Goal: Task Accomplishment & Management: Use online tool/utility

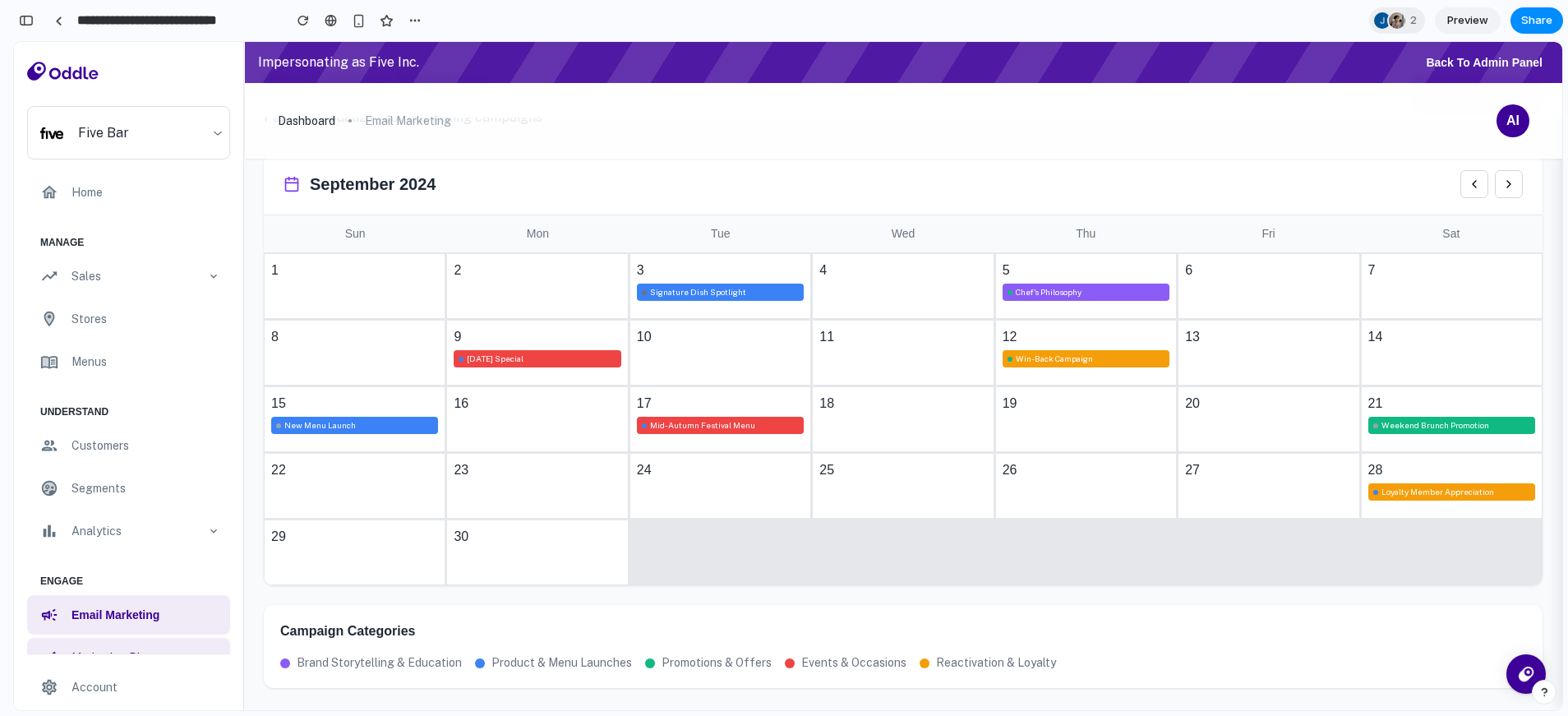
scroll to position [321, 0]
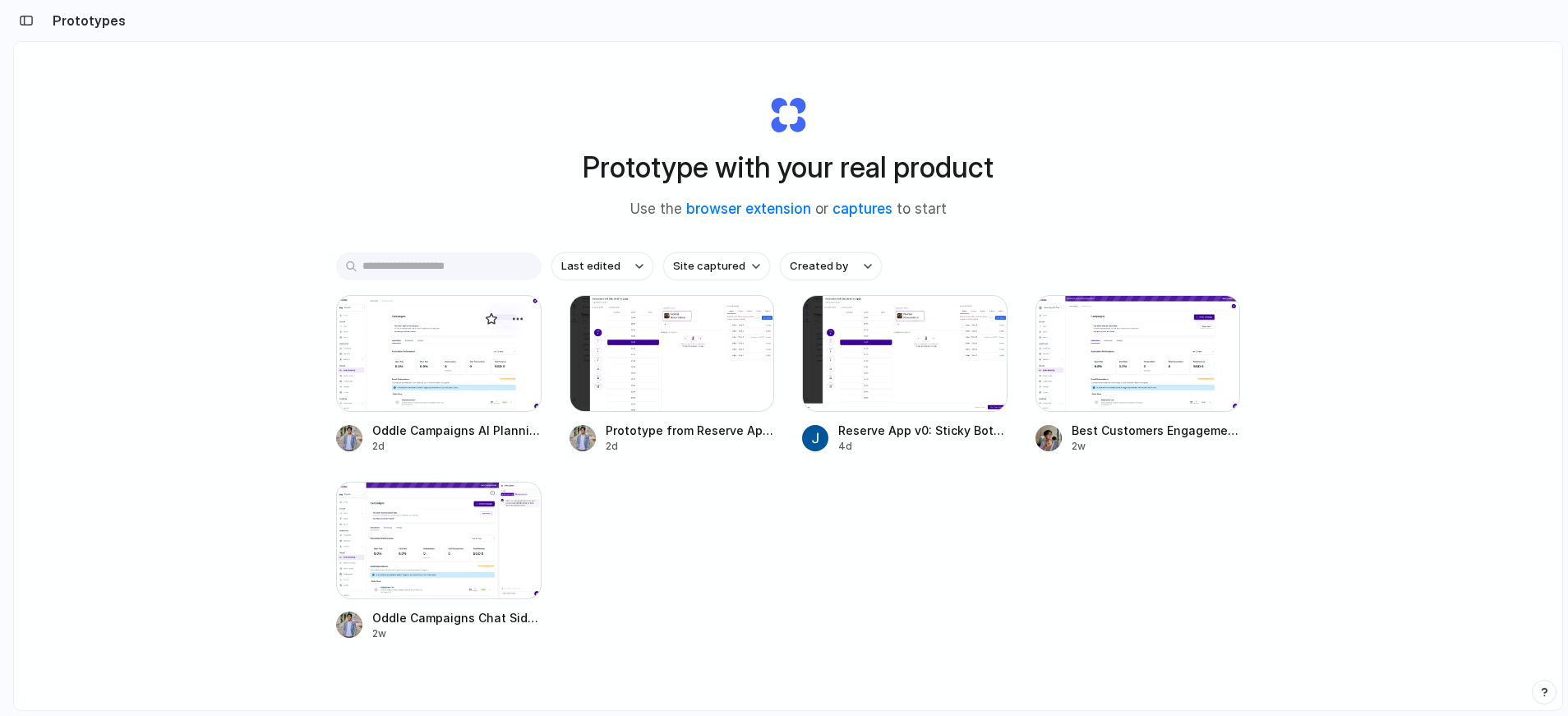
click at [456, 382] on div at bounding box center [438, 353] width 206 height 117
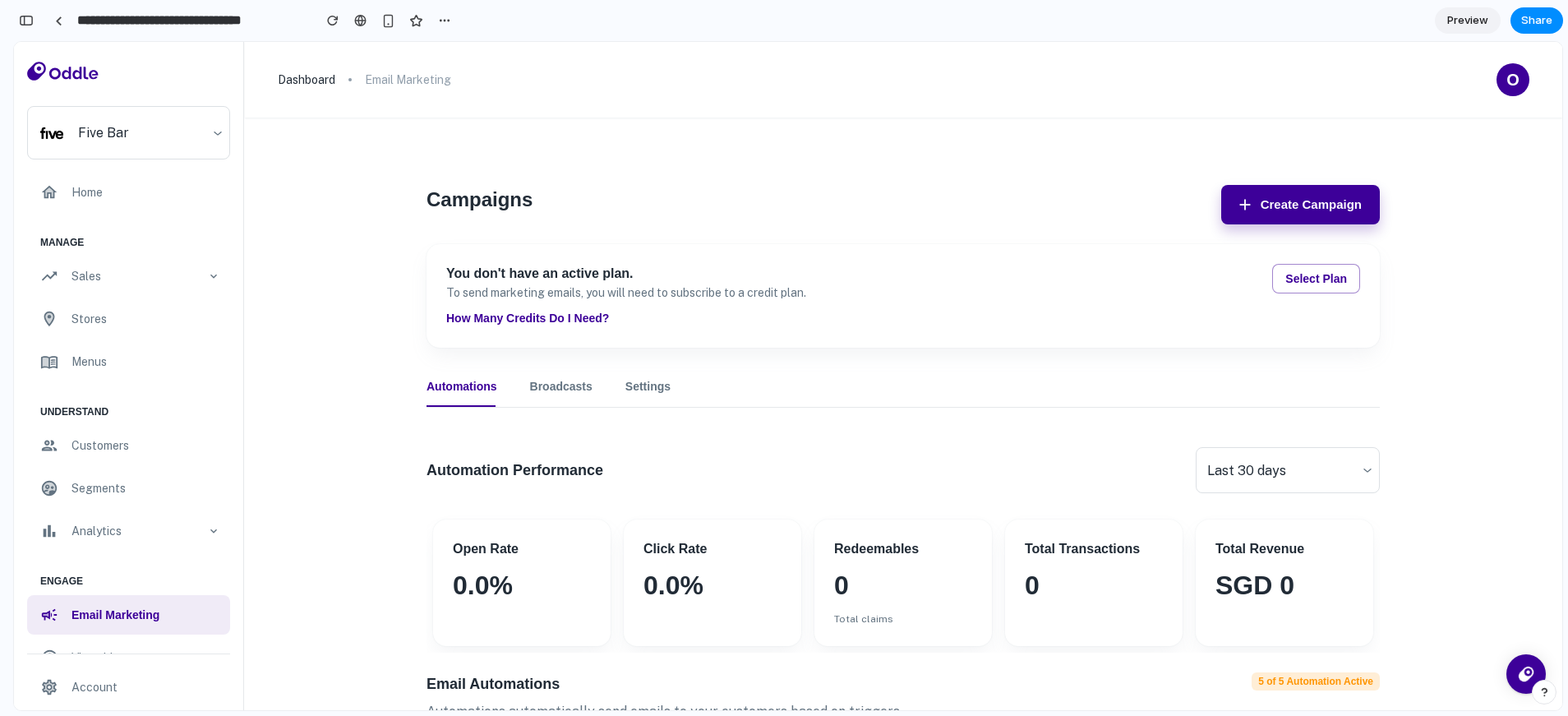
click at [820, 491] on div "Automation Performance Last 30 days ​" at bounding box center [903, 470] width 953 height 46
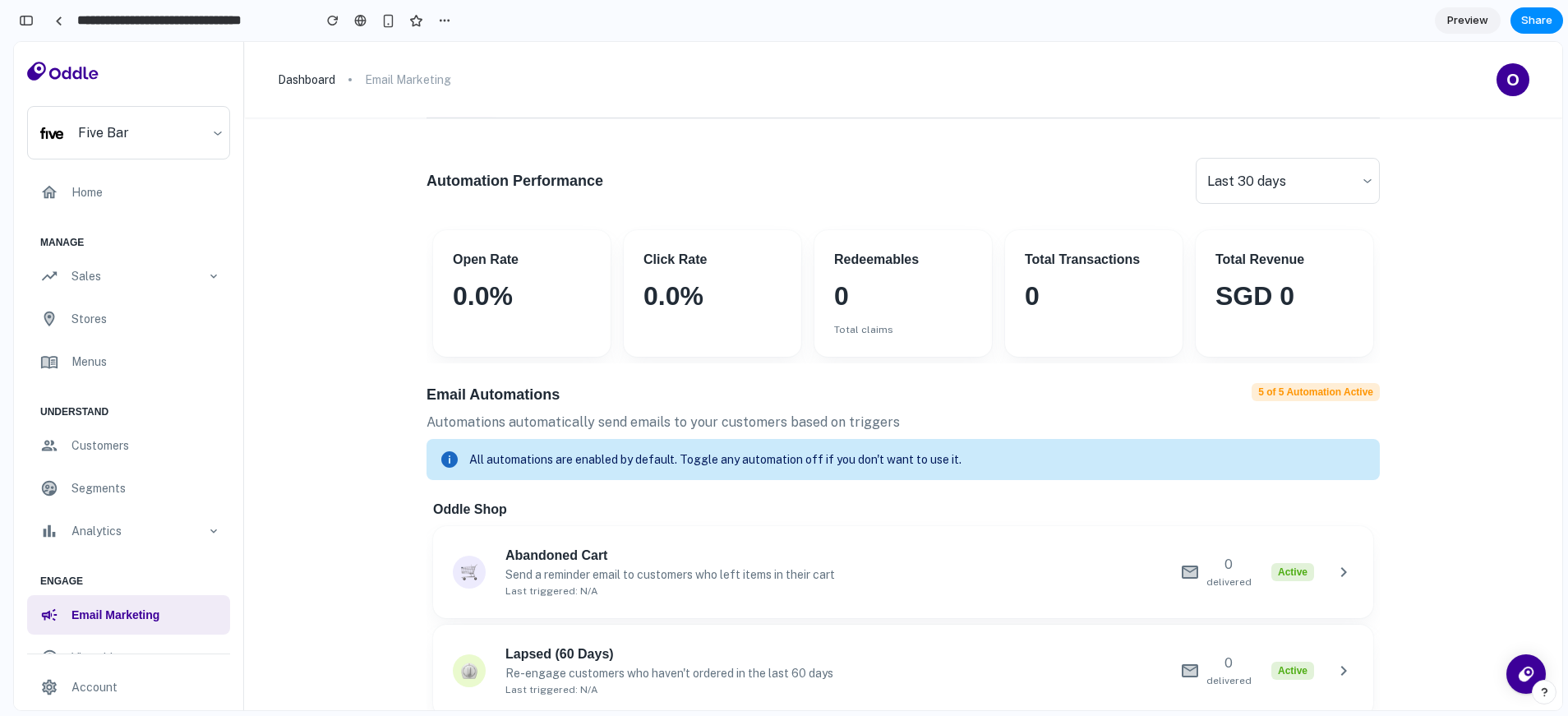
scroll to position [360, 0]
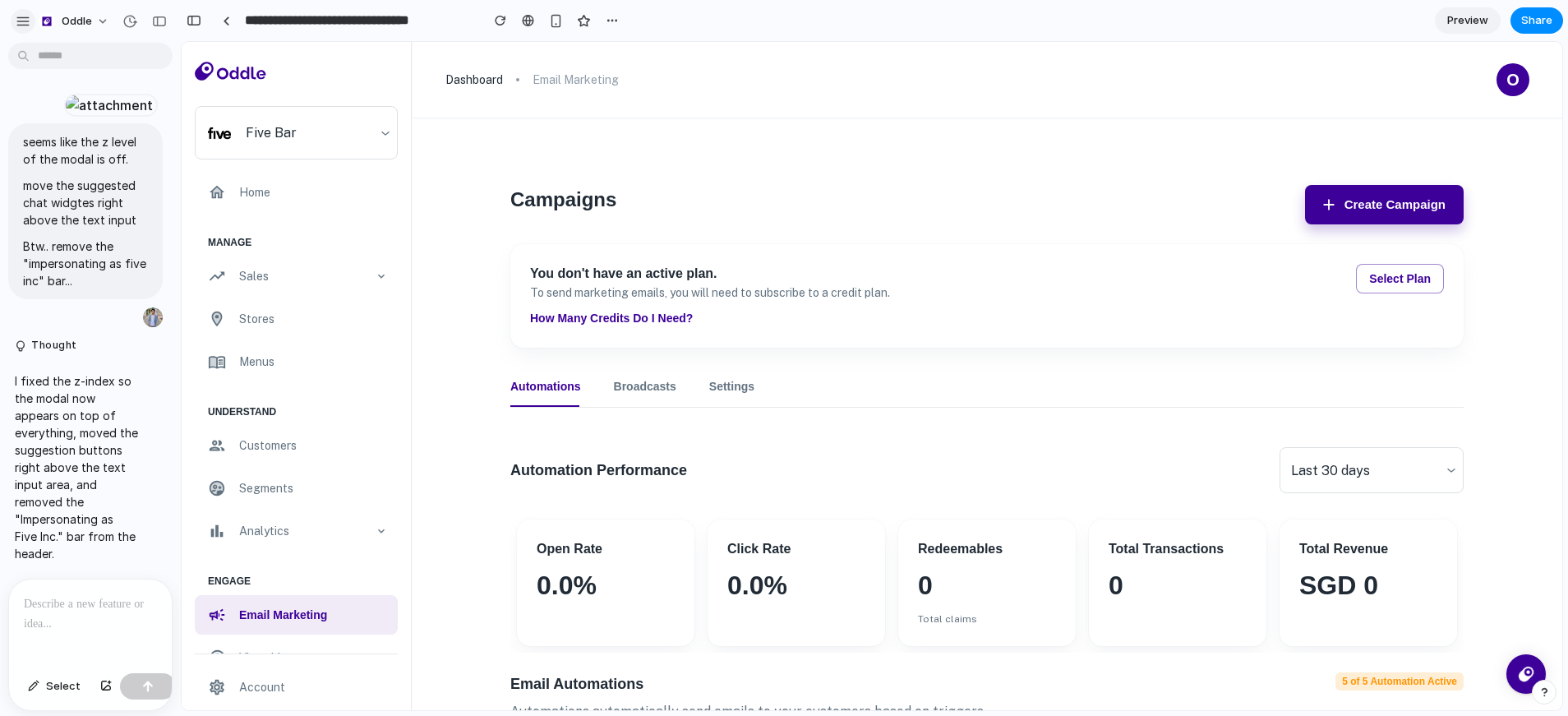
scroll to position [0, 0]
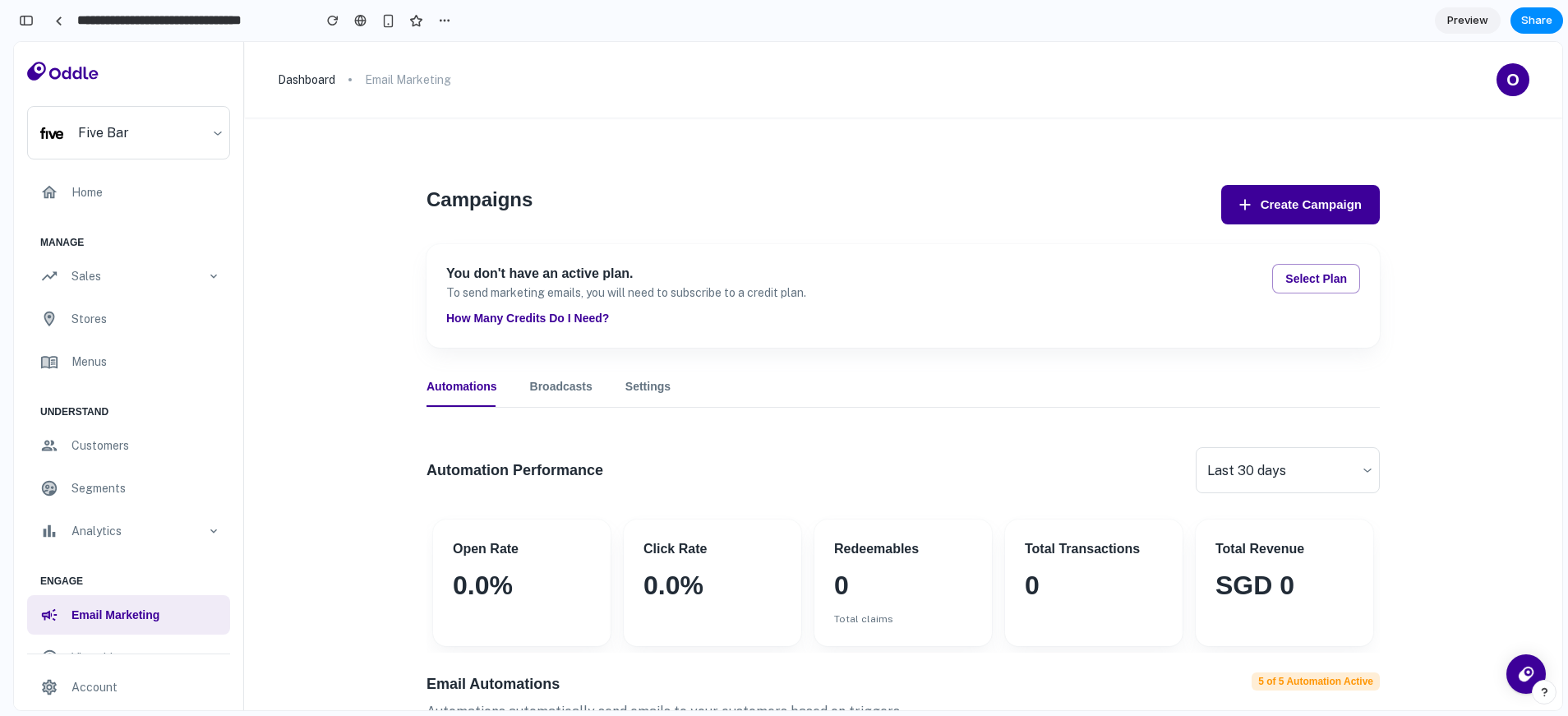
click at [1274, 203] on button "Create Campaign" at bounding box center [1301, 204] width 159 height 39
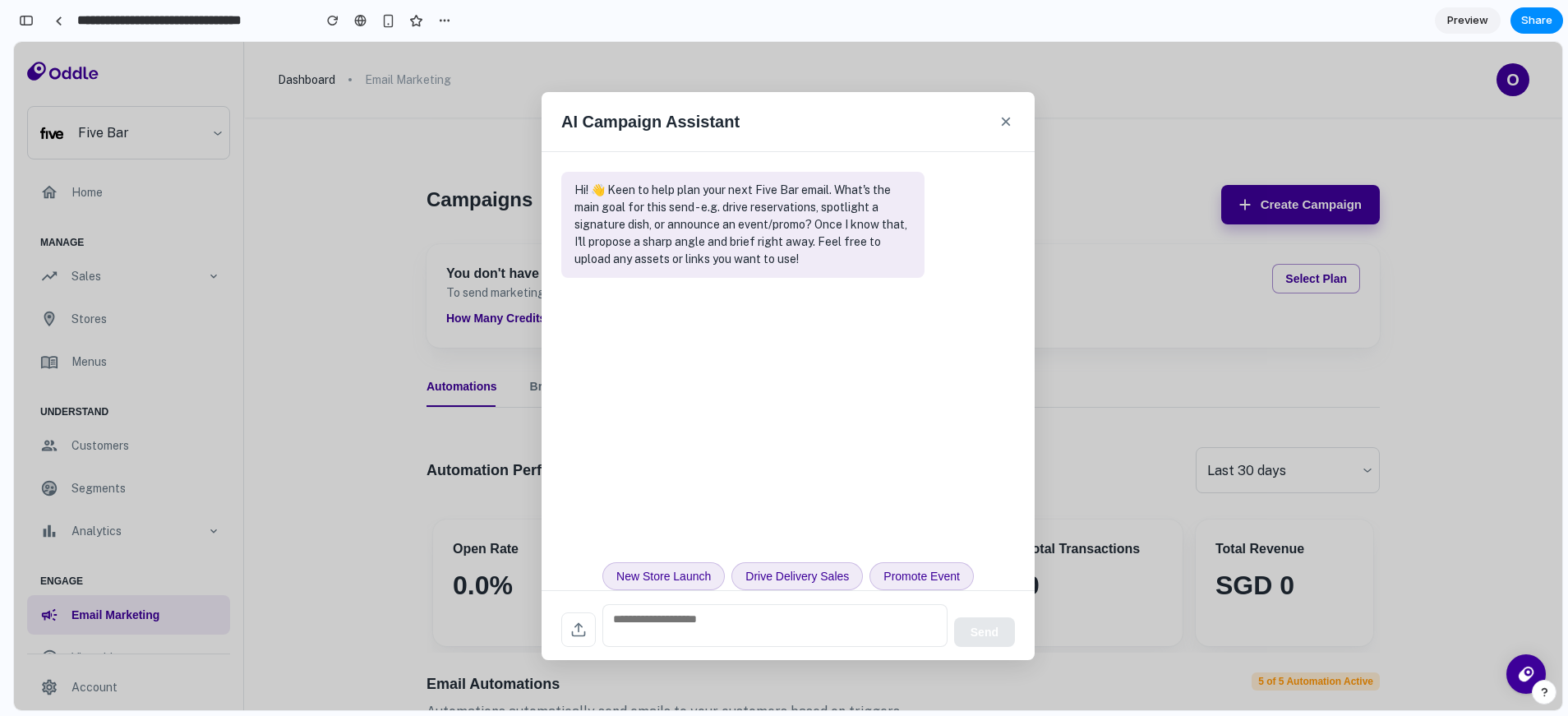
click at [685, 581] on button "New Store Launch" at bounding box center [664, 576] width 122 height 28
